Goal: Task Accomplishment & Management: Use online tool/utility

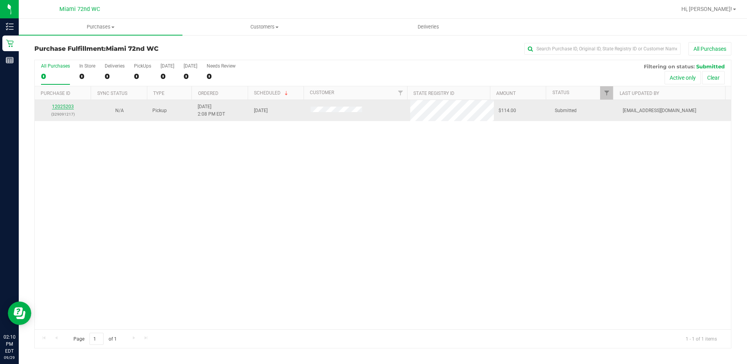
click at [69, 106] on link "12025203" at bounding box center [63, 106] width 22 height 5
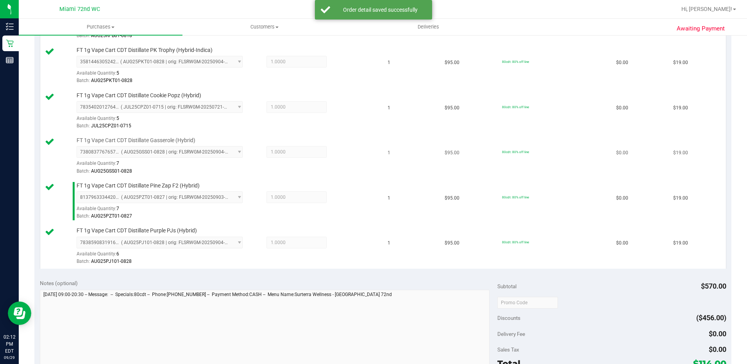
scroll to position [500, 0]
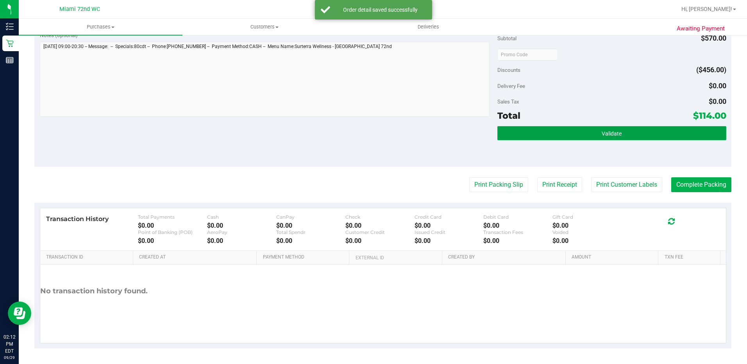
click at [630, 128] on button "Validate" at bounding box center [611, 133] width 229 height 14
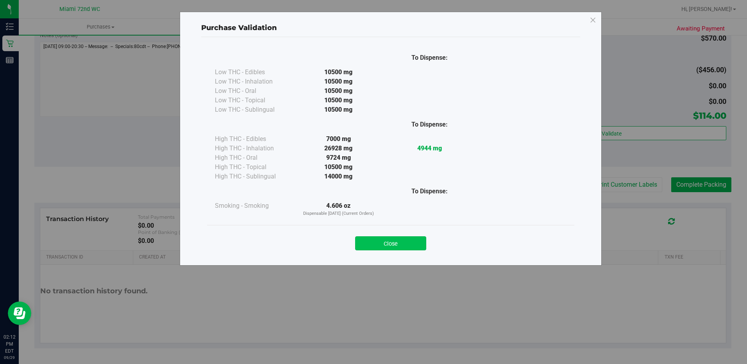
click at [375, 246] on button "Close" at bounding box center [390, 243] width 71 height 14
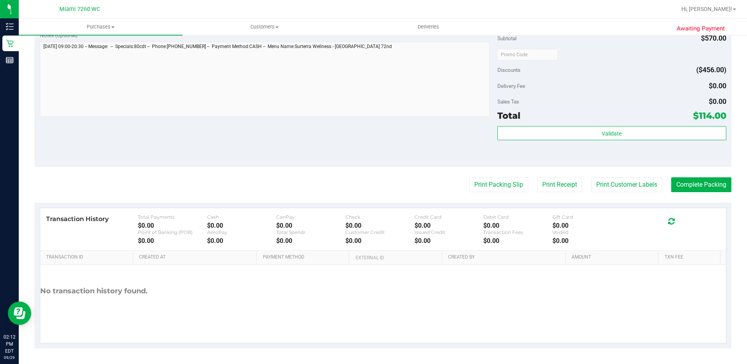
click at [483, 187] on button "Print Packing Slip" at bounding box center [498, 184] width 59 height 15
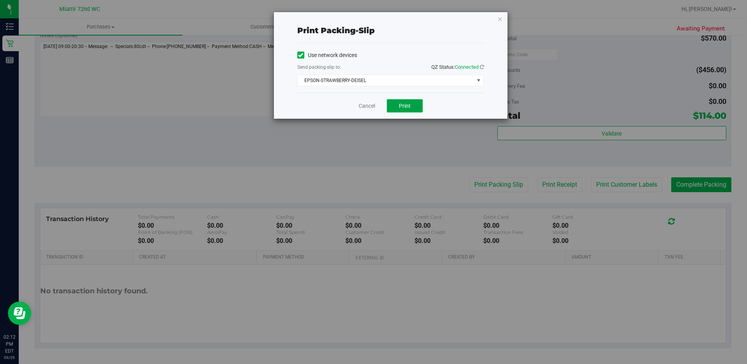
click at [412, 104] on button "Print" at bounding box center [405, 105] width 36 height 13
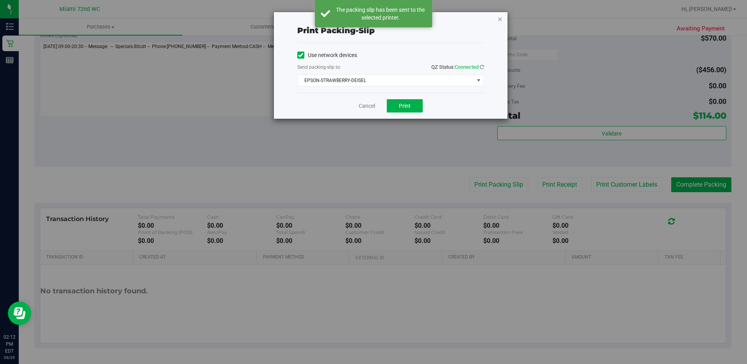
click at [502, 21] on icon "button" at bounding box center [499, 18] width 5 height 9
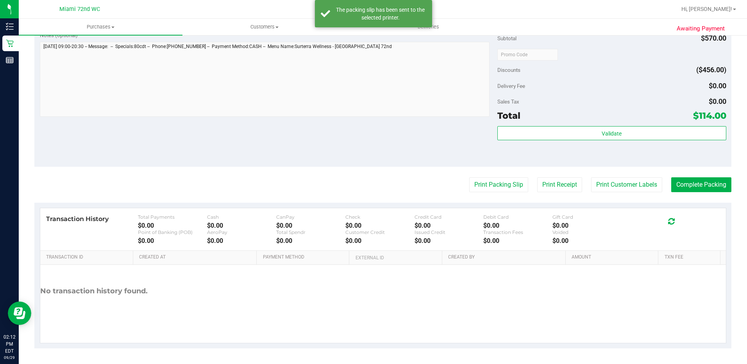
click at [642, 189] on button "Print Customer Labels" at bounding box center [626, 184] width 71 height 15
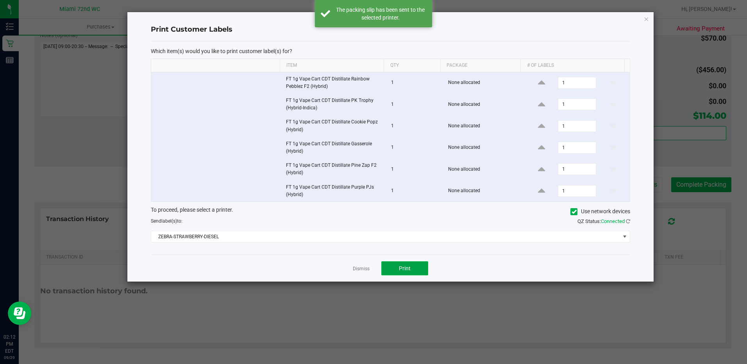
click at [427, 271] on button "Print" at bounding box center [404, 268] width 47 height 14
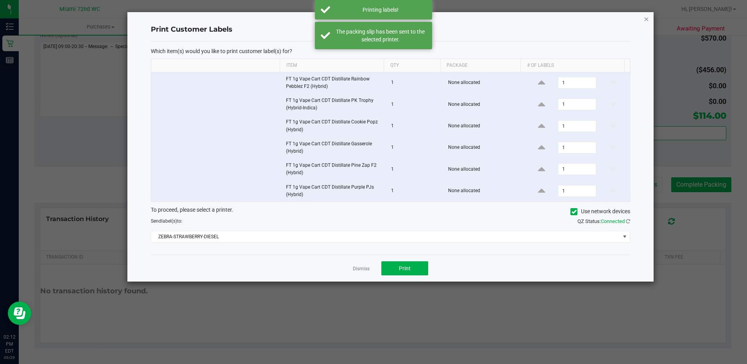
click at [647, 18] on icon "button" at bounding box center [645, 18] width 5 height 9
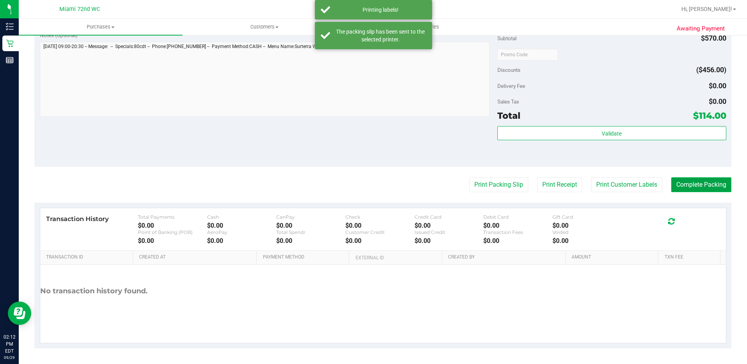
click at [691, 181] on button "Complete Packing" at bounding box center [701, 184] width 60 height 15
